Goal: Information Seeking & Learning: Stay updated

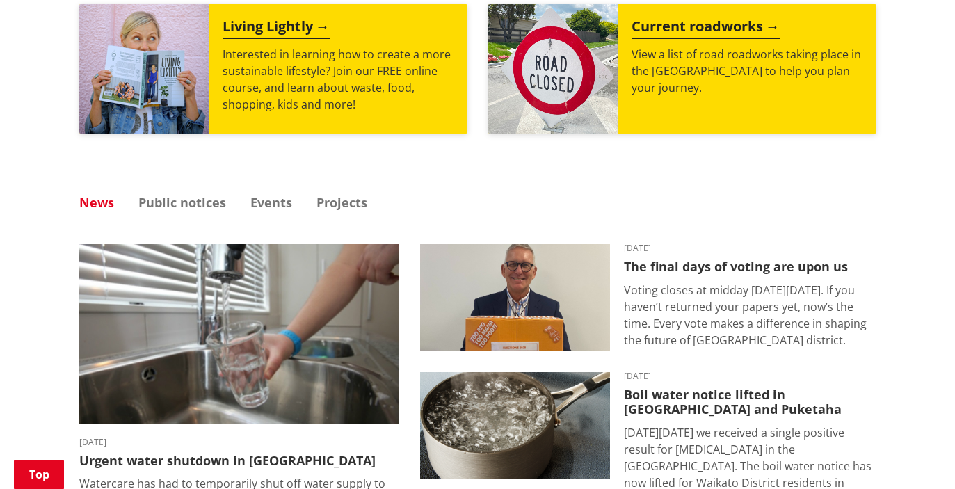
scroll to position [974, 0]
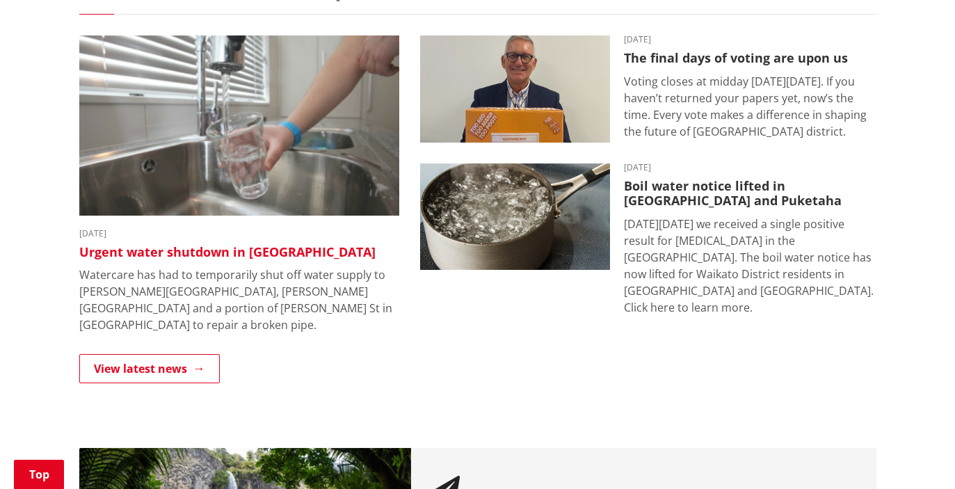
click at [257, 255] on h3 "Urgent water shutdown in [GEOGRAPHIC_DATA]" at bounding box center [239, 252] width 320 height 15
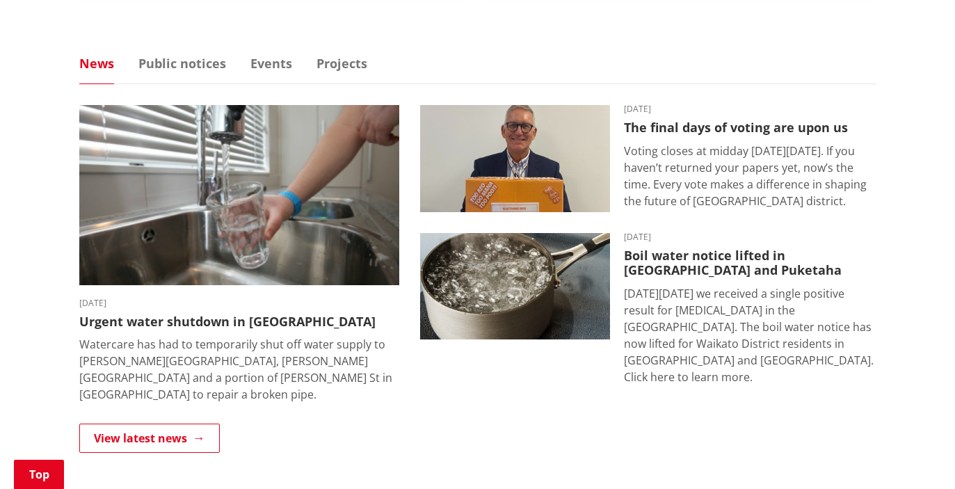
scroll to position [487, 0]
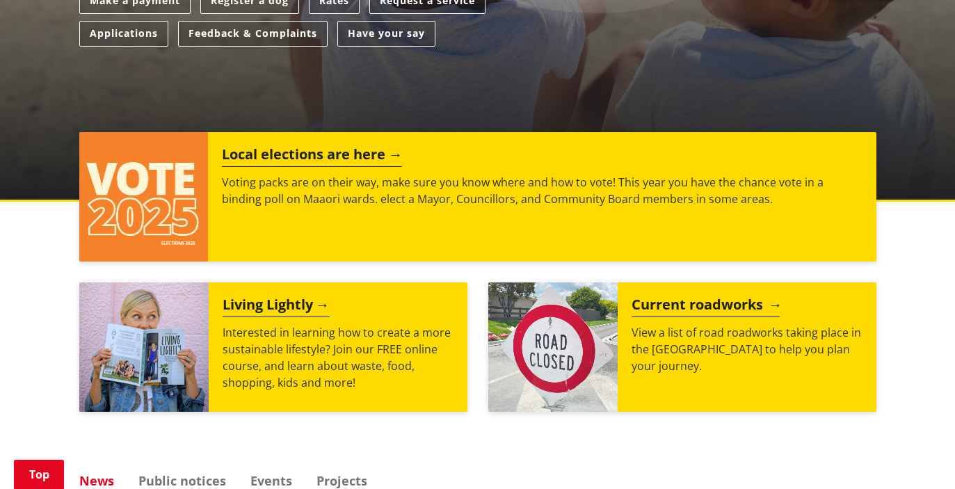
click at [668, 304] on h2 "Current roadworks" at bounding box center [706, 306] width 148 height 21
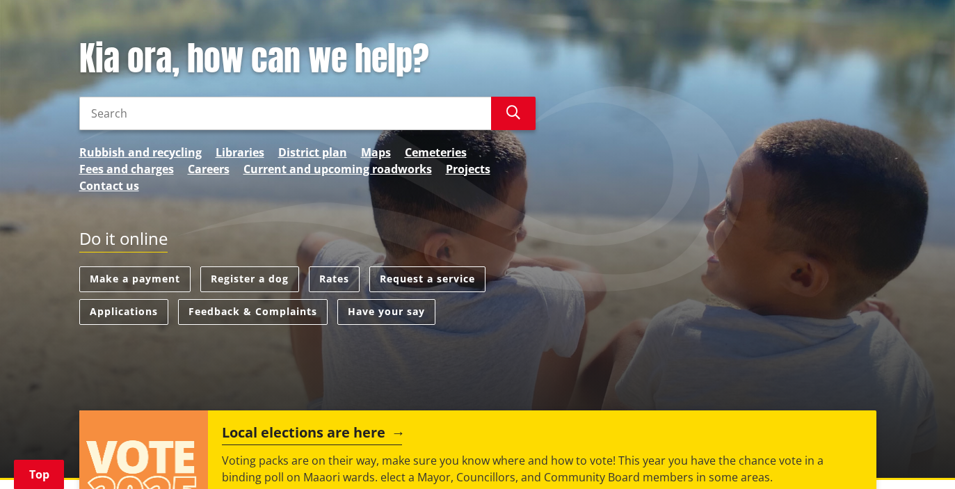
scroll to position [70, 0]
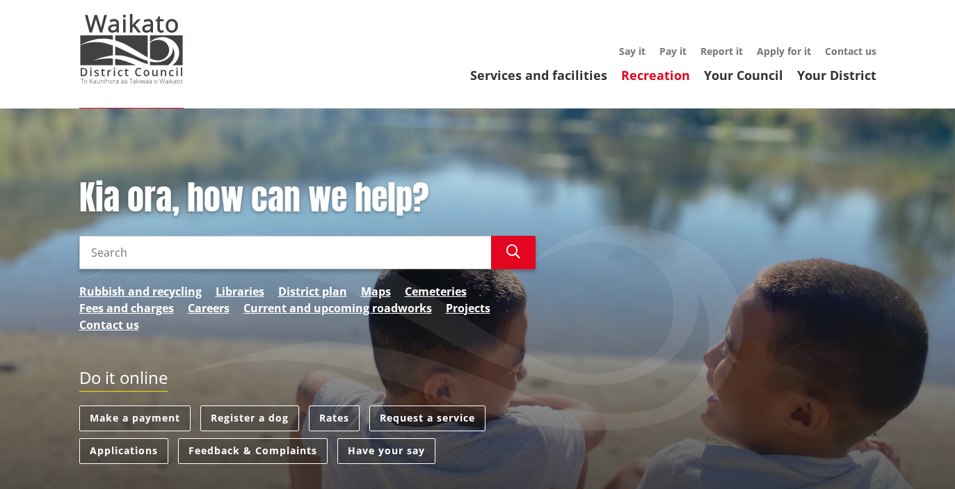
click at [668, 75] on link "Recreation" at bounding box center [655, 75] width 69 height 17
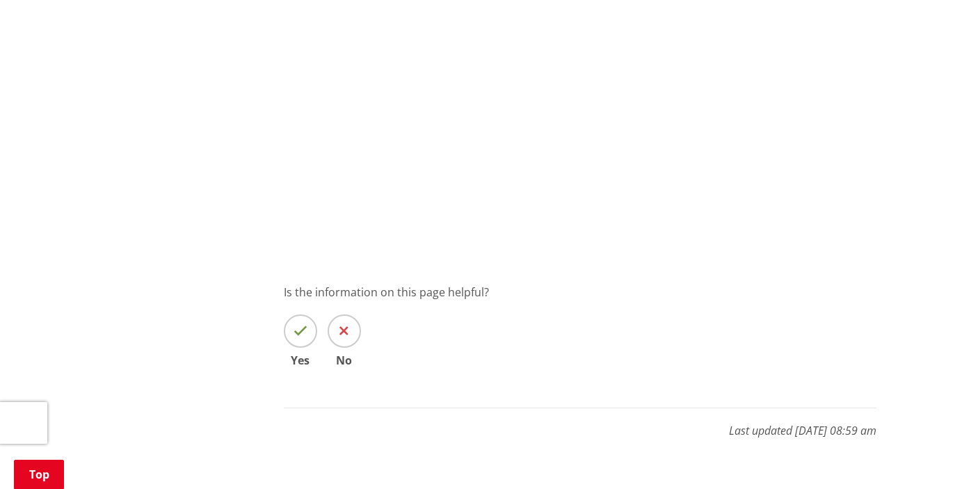
scroll to position [1739, 0]
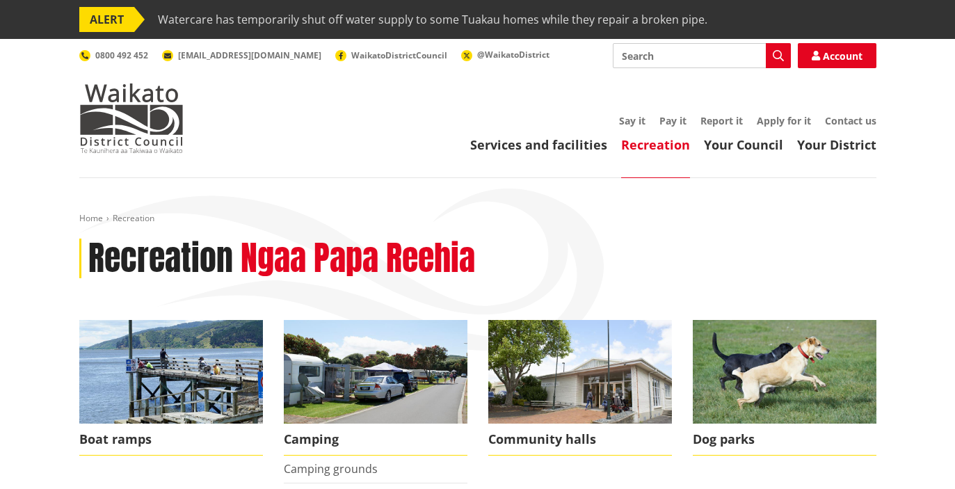
click at [324, 18] on span "Watercare has temporarily shut off water supply to some Tuakau homes while they…" at bounding box center [433, 19] width 550 height 25
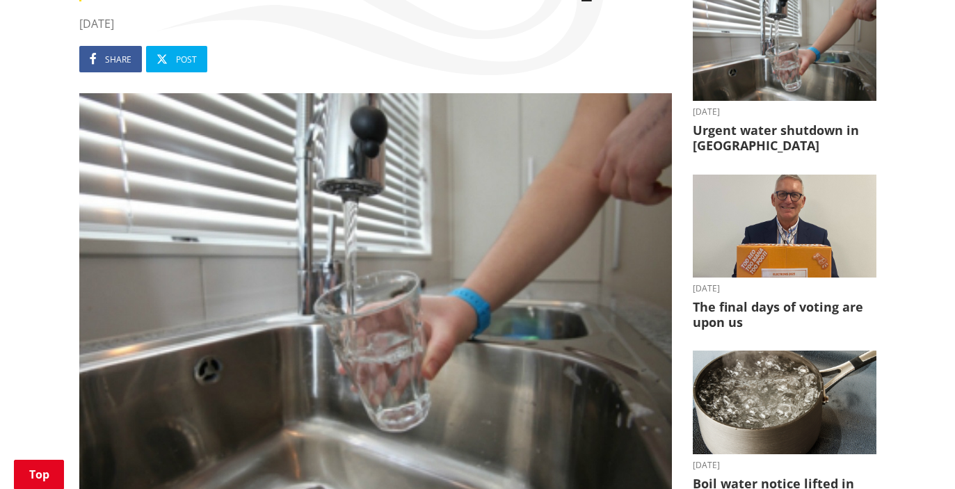
scroll to position [278, 0]
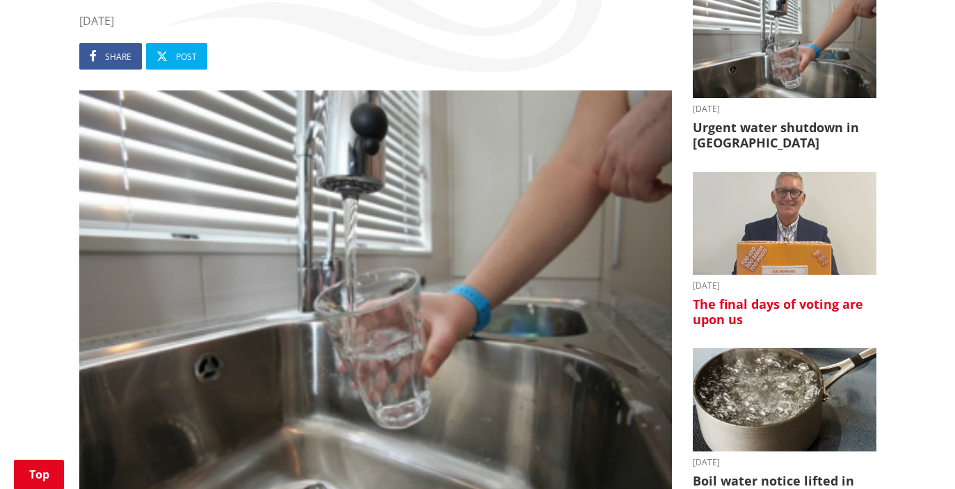
click at [730, 306] on h3 "The final days of voting are upon us" at bounding box center [785, 312] width 184 height 30
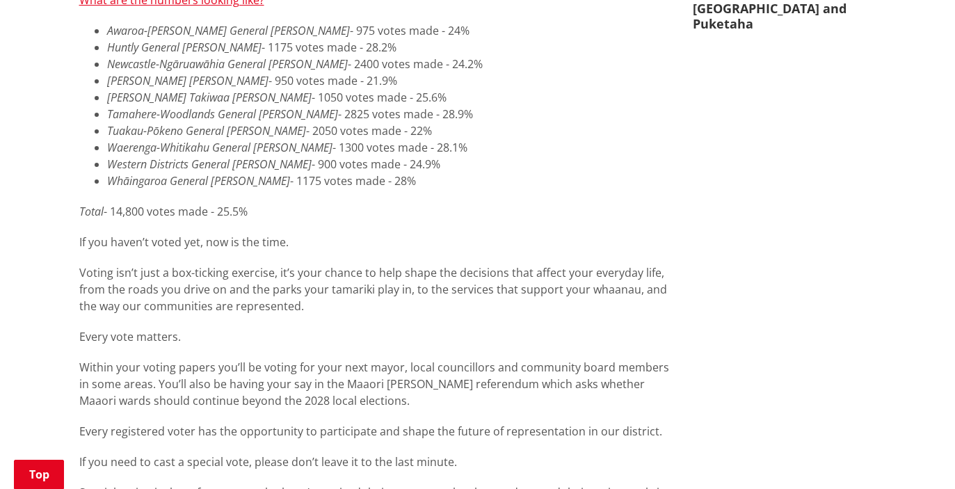
scroll to position [557, 0]
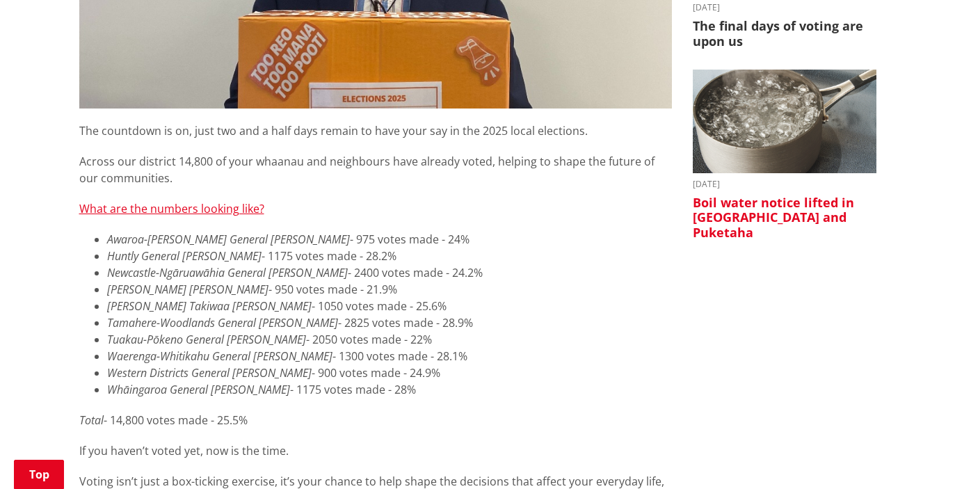
click at [767, 201] on h3 "Boil water notice lifted in [GEOGRAPHIC_DATA] and Puketaha" at bounding box center [785, 217] width 184 height 45
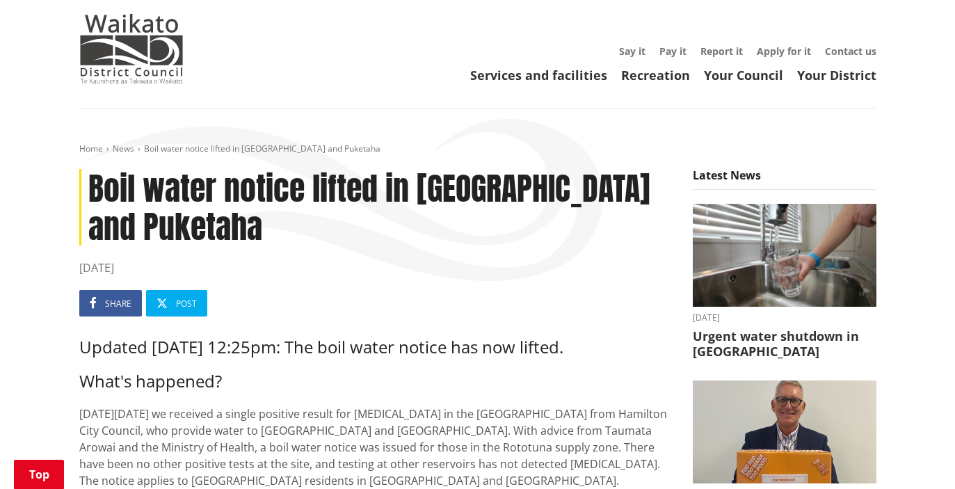
scroll to position [209, 0]
